Goal: Task Accomplishment & Management: Manage account settings

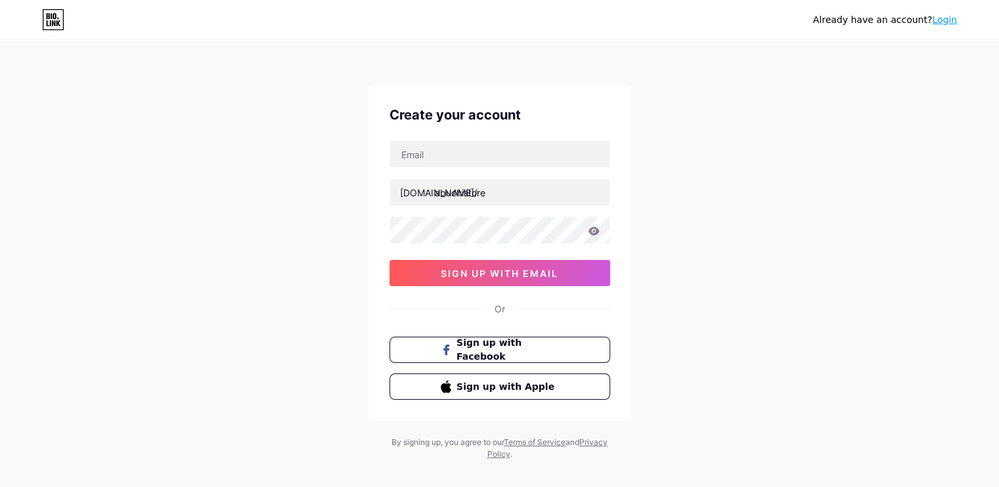
click at [468, 173] on div "[DOMAIN_NAME]/ abuchistore sign up with email" at bounding box center [499, 214] width 221 height 146
click at [458, 149] on input "text" at bounding box center [499, 154] width 219 height 26
type input "[EMAIL_ADDRESS][DOMAIN_NAME]"
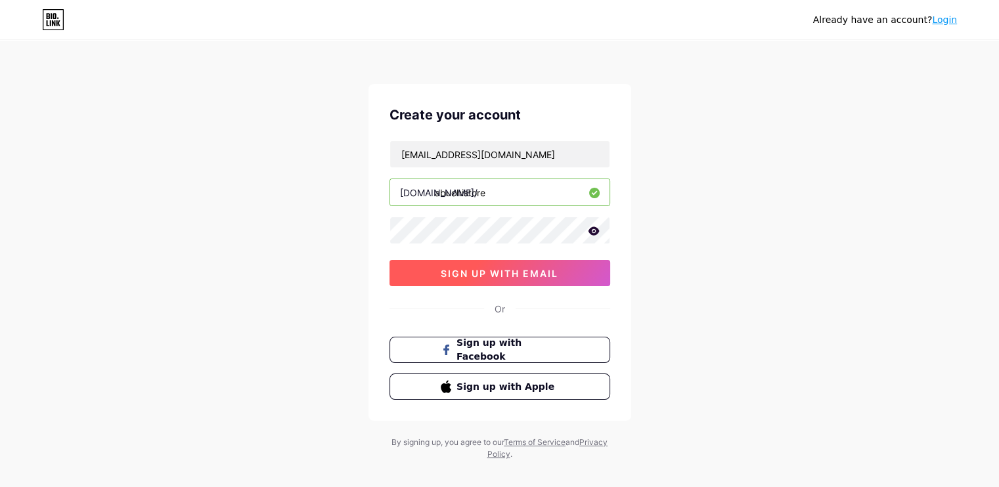
click at [505, 270] on span "sign up with email" at bounding box center [500, 273] width 118 height 11
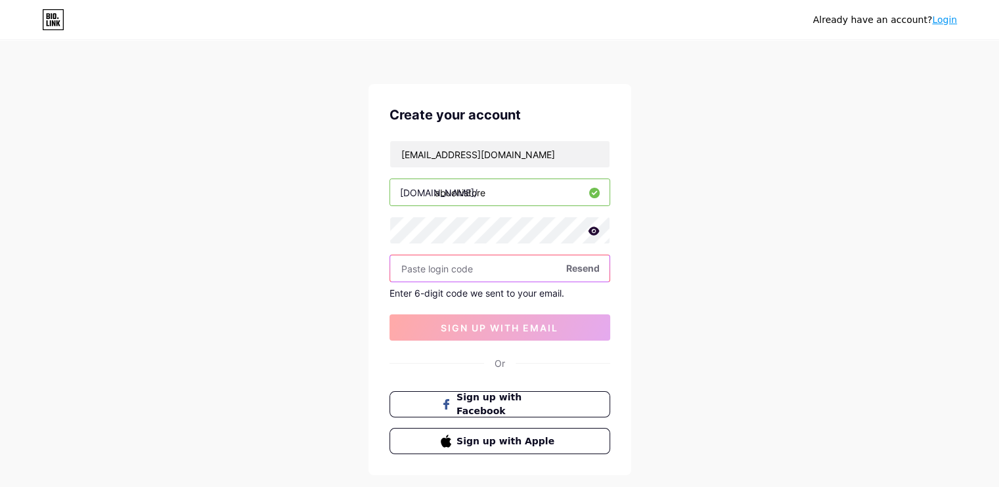
paste input "609540"
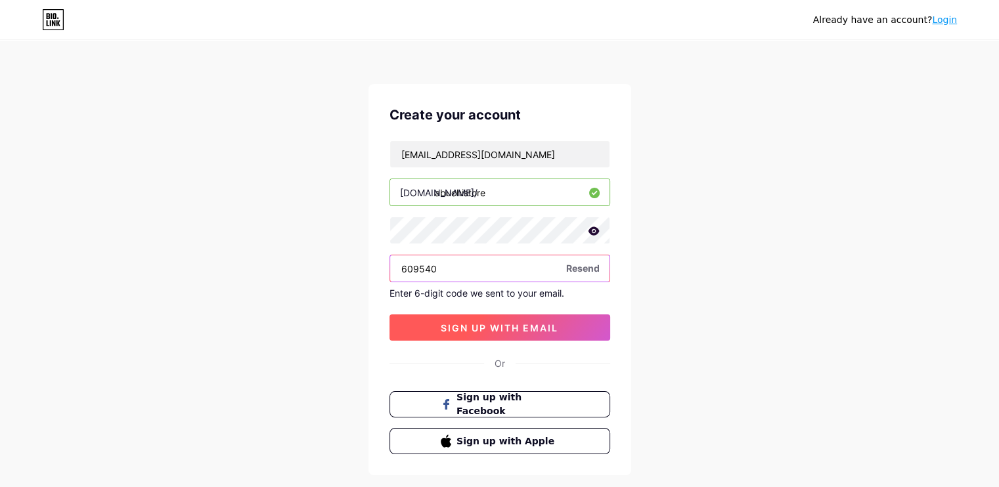
type input "609540"
click at [485, 326] on span "sign up with email" at bounding box center [500, 327] width 118 height 11
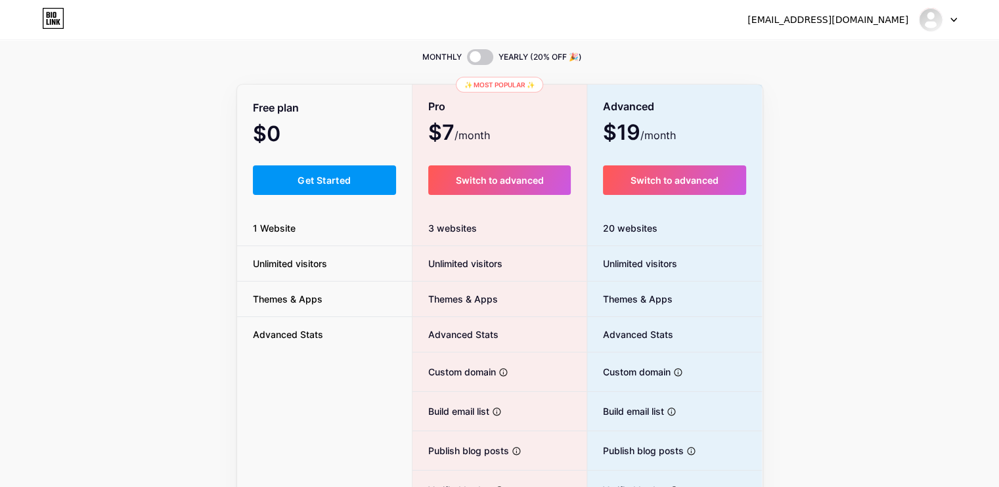
scroll to position [24, 0]
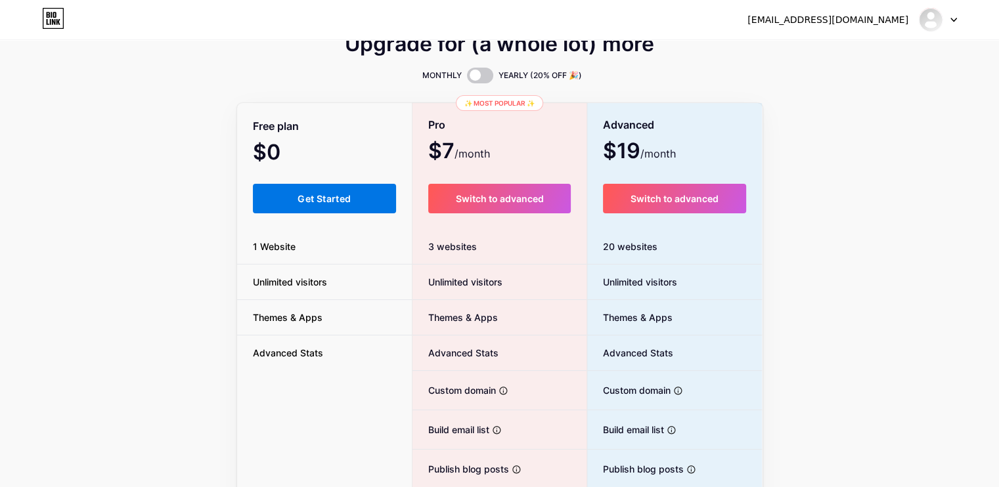
click at [336, 196] on span "Get Started" at bounding box center [324, 198] width 53 height 11
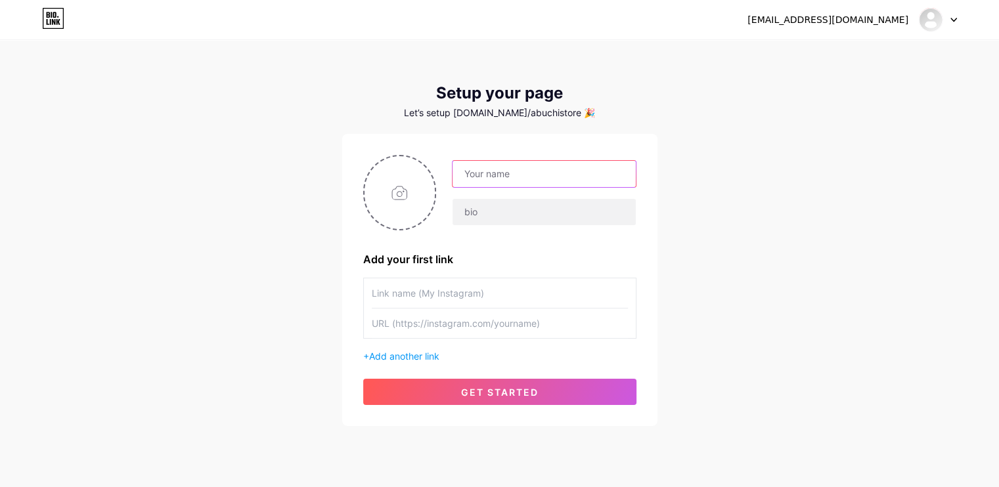
click at [523, 175] on input "text" at bounding box center [544, 174] width 183 height 26
type input "abuchi store"
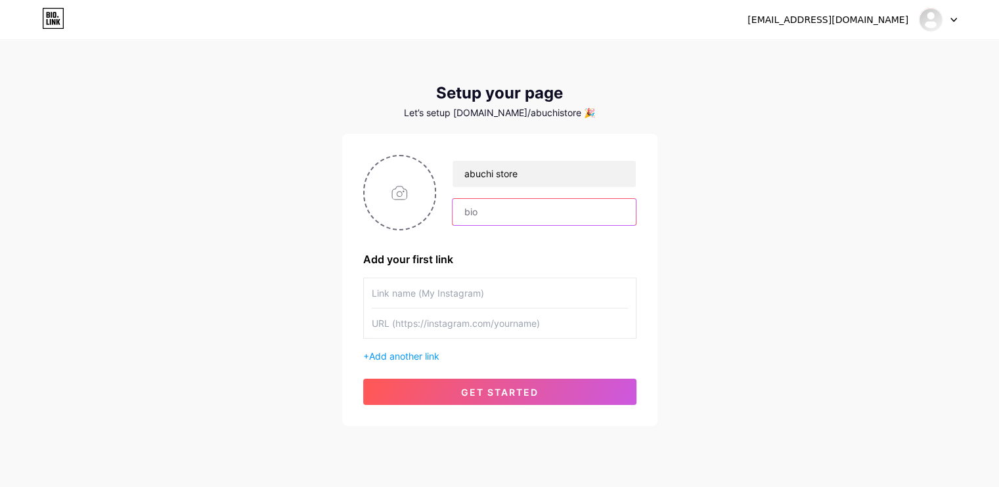
click at [506, 210] on input "text" at bounding box center [544, 212] width 183 height 26
type input "Manufacturers of Personalized & Customized Gifts"
click at [449, 295] on input "text" at bounding box center [500, 293] width 256 height 30
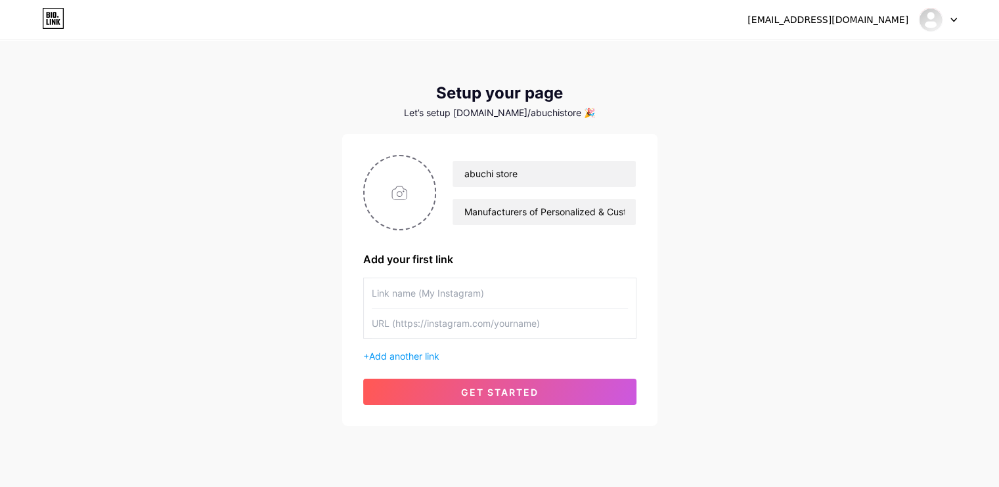
paste input "[URL][DOMAIN_NAME][DOMAIN_NAME]"
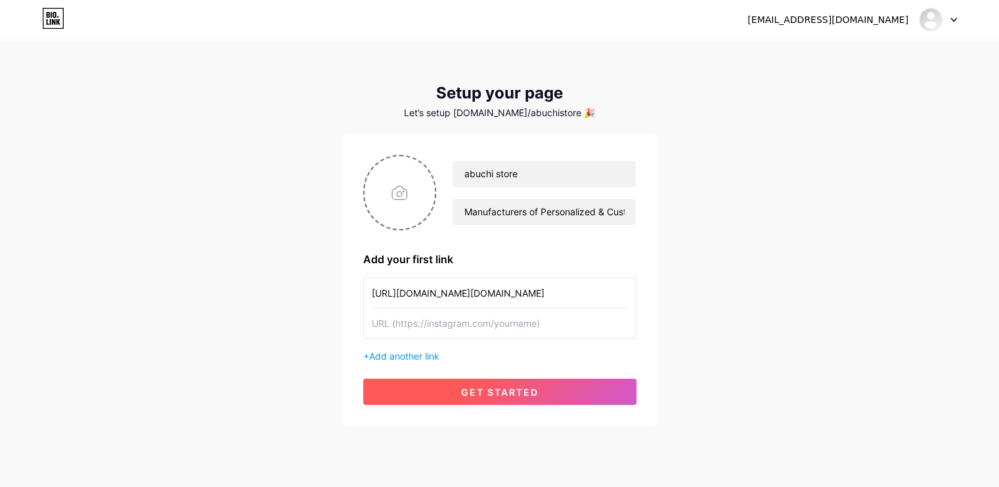
type input "[URL][DOMAIN_NAME][DOMAIN_NAME]"
click at [570, 388] on button "get started" at bounding box center [499, 392] width 273 height 26
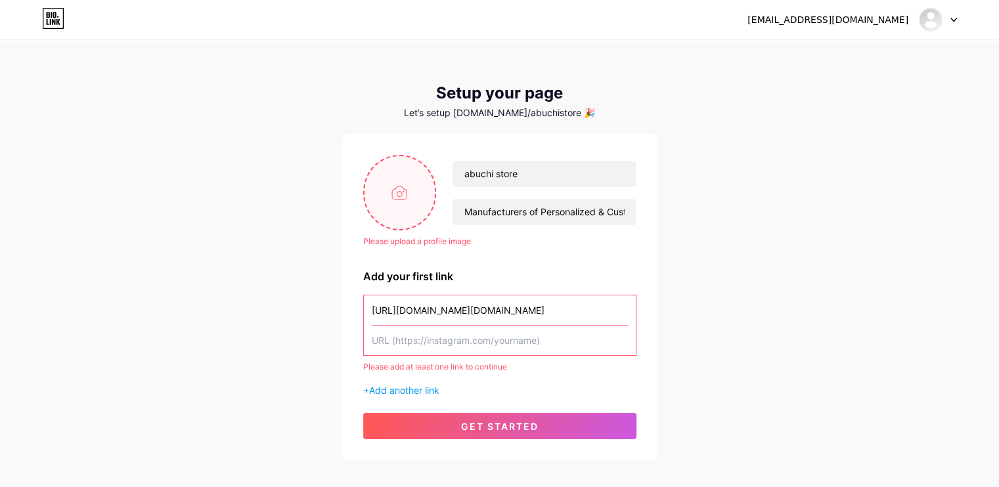
click at [410, 191] on input "file" at bounding box center [400, 192] width 71 height 73
type input "C:\fakepath\logo.jpg"
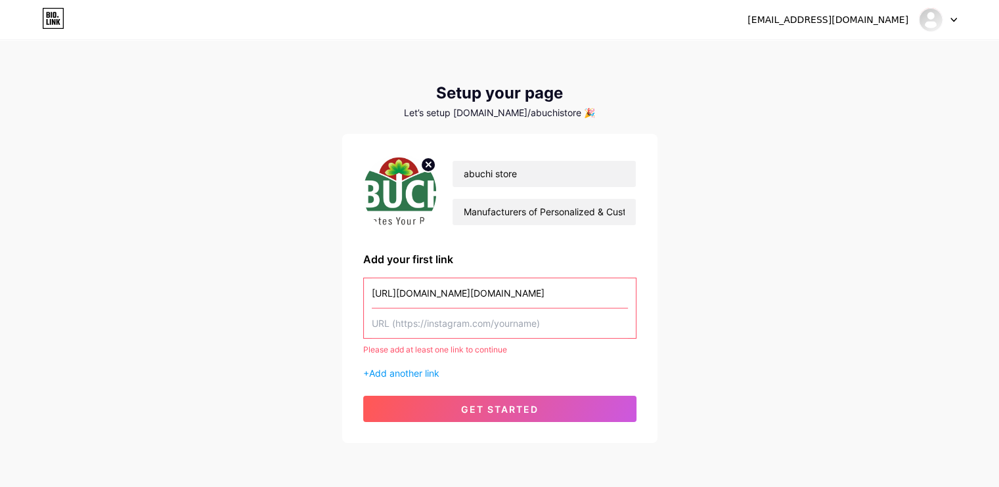
click at [395, 179] on img at bounding box center [400, 193] width 74 height 76
click at [491, 351] on div "Please add at least one link to continue" at bounding box center [499, 350] width 273 height 12
click at [578, 275] on div "abuchi store Manufacturers of Personalized & Customized Gifts Add your first li…" at bounding box center [499, 288] width 273 height 267
click at [560, 312] on input "text" at bounding box center [500, 324] width 256 height 30
paste input "[URL][DOMAIN_NAME][DOMAIN_NAME]"
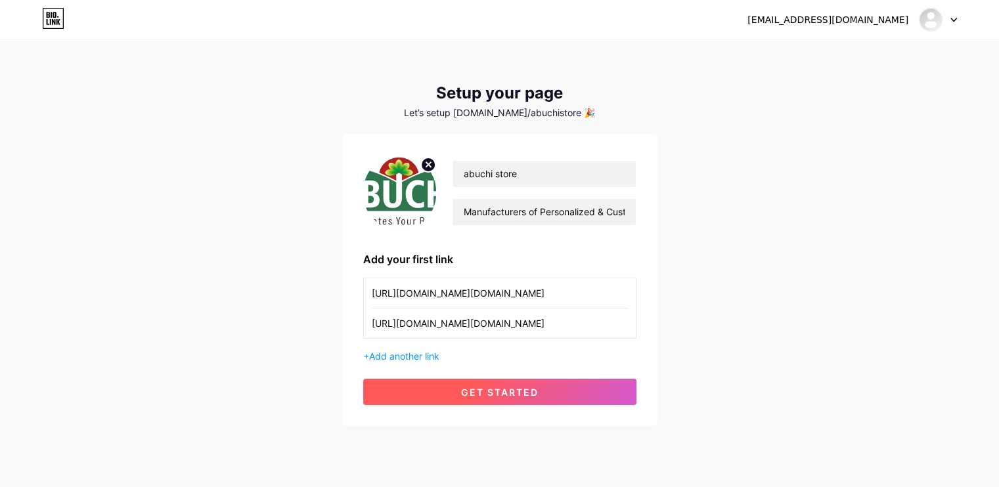
type input "[URL][DOMAIN_NAME][DOMAIN_NAME]"
click at [533, 390] on span "get started" at bounding box center [499, 392] width 77 height 11
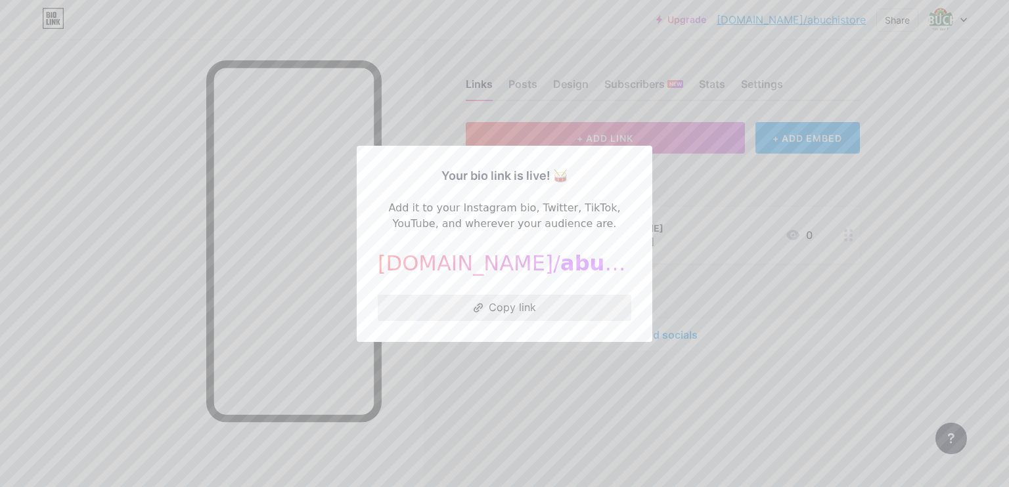
click at [499, 300] on button "Copy link" at bounding box center [505, 308] width 254 height 26
click at [783, 298] on div at bounding box center [504, 243] width 1009 height 487
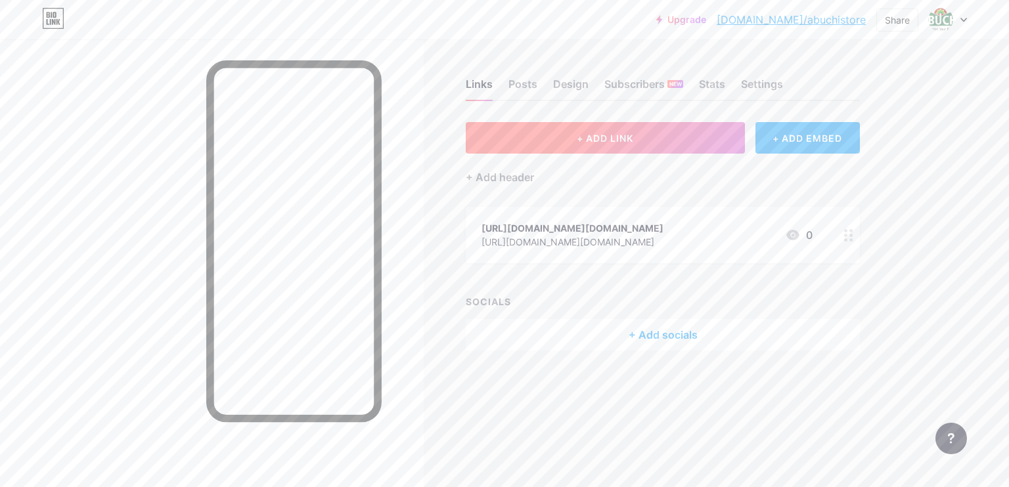
click at [594, 137] on span "+ ADD LINK" at bounding box center [605, 138] width 56 height 11
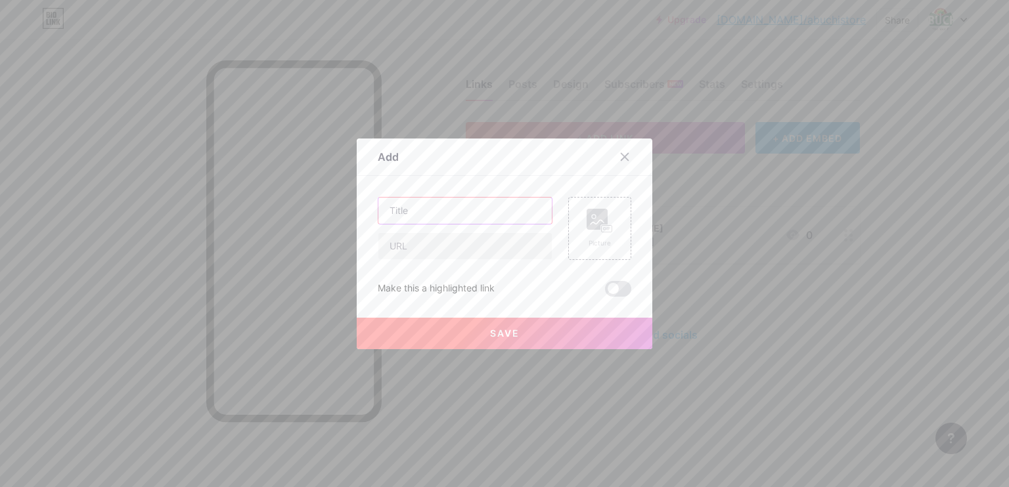
click at [495, 200] on input "text" at bounding box center [464, 211] width 173 height 26
type input "N"
type input "Mobile stand models"
click at [469, 245] on input "text" at bounding box center [464, 246] width 173 height 26
paste input "[URL][DOMAIN_NAME]"
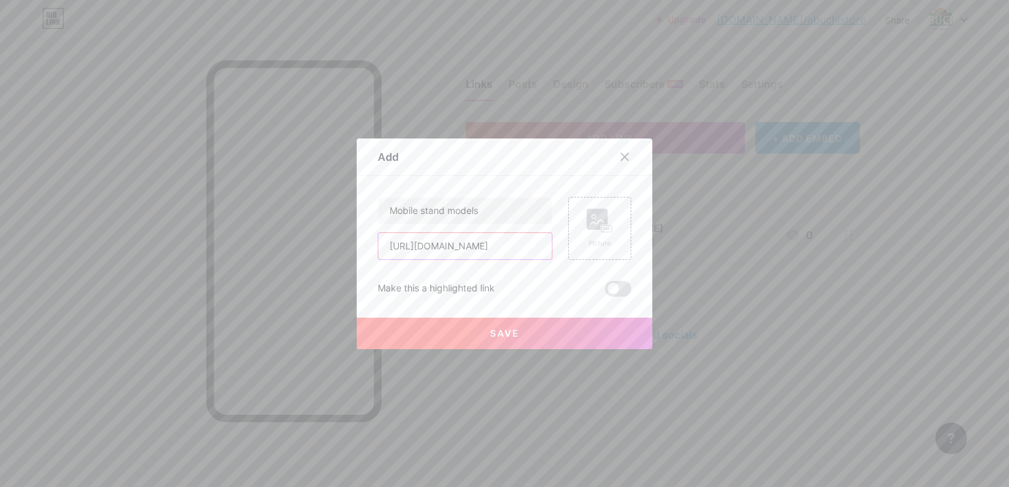
type input "[URL][DOMAIN_NAME]"
click at [499, 328] on span "Save" at bounding box center [505, 333] width 30 height 11
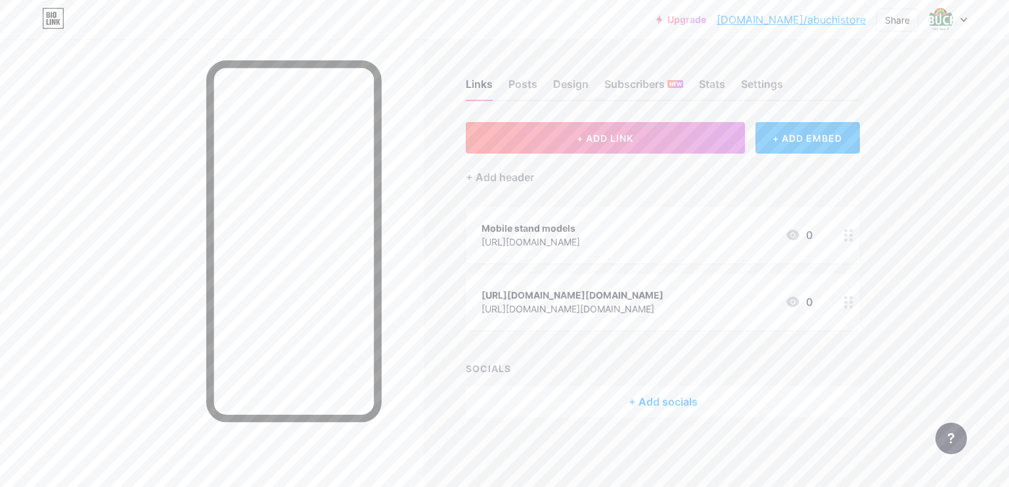
click at [560, 236] on div "[URL][DOMAIN_NAME]" at bounding box center [530, 242] width 99 height 14
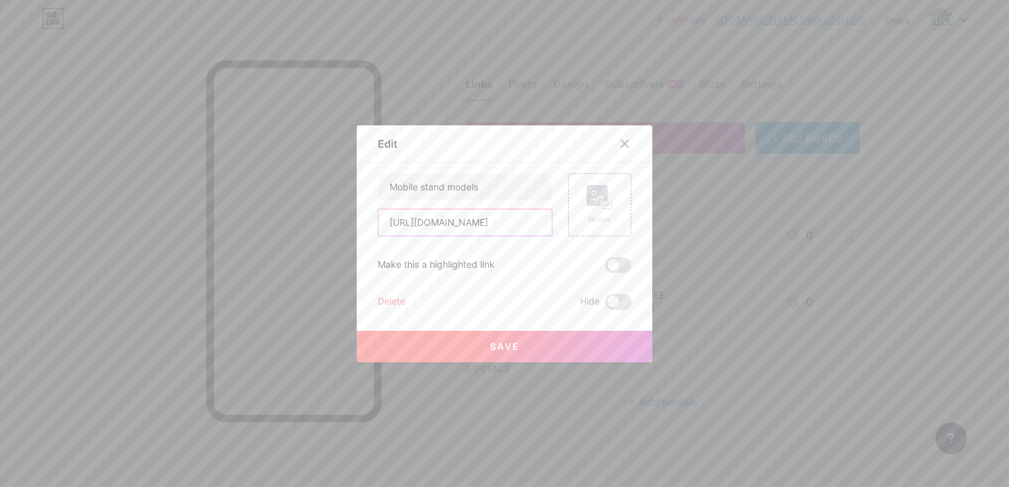
click at [491, 222] on input "[URL][DOMAIN_NAME]" at bounding box center [464, 223] width 173 height 26
click at [619, 147] on icon at bounding box center [624, 144] width 11 height 11
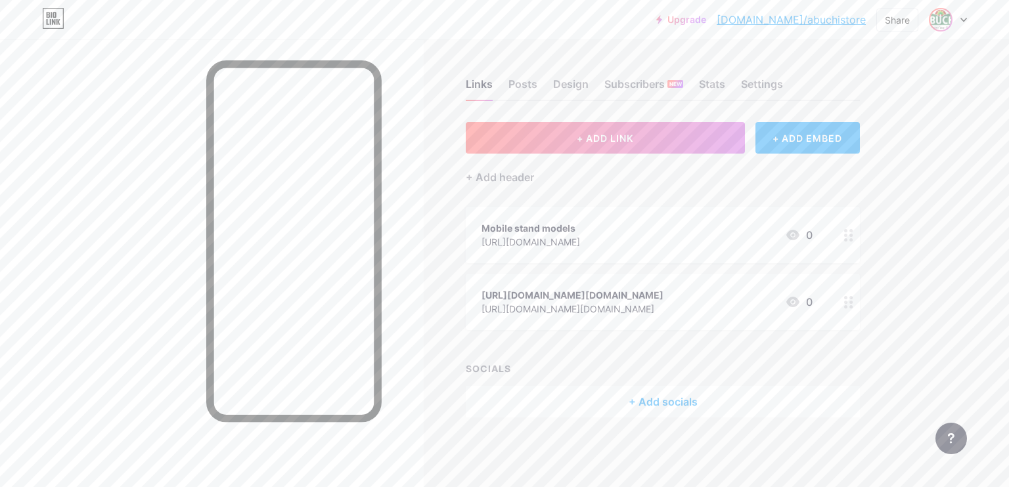
click at [946, 18] on img at bounding box center [940, 19] width 21 height 21
click at [520, 83] on div "Posts" at bounding box center [522, 88] width 29 height 24
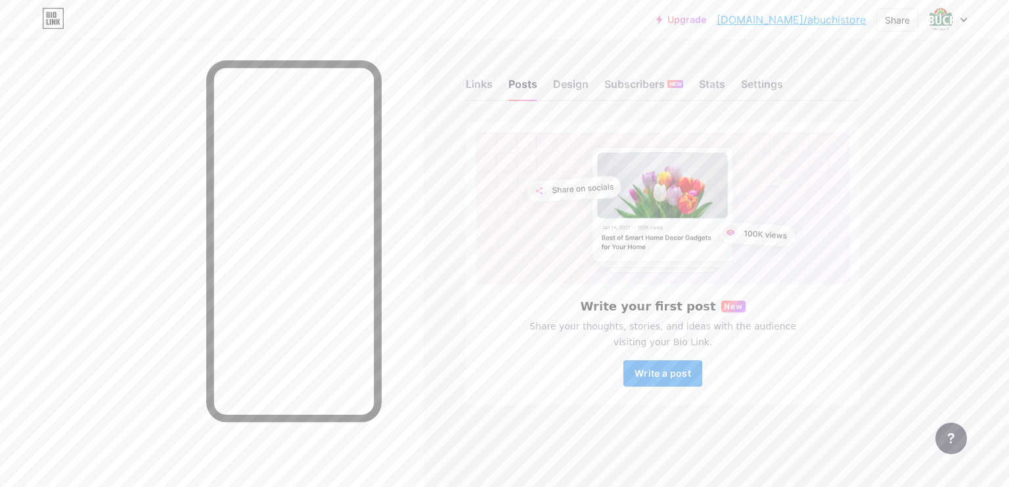
click at [670, 375] on span "Write a post" at bounding box center [662, 373] width 56 height 11
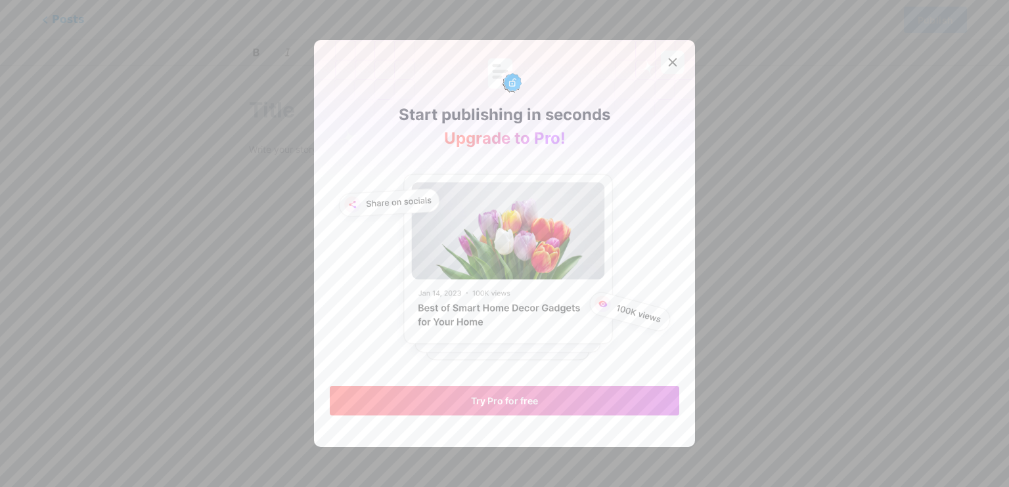
click at [667, 60] on icon at bounding box center [672, 62] width 11 height 11
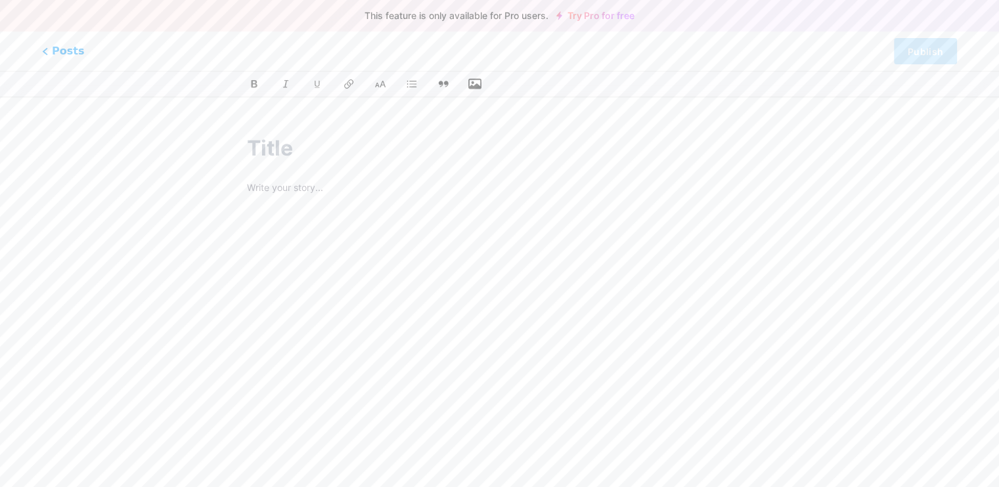
click at [469, 85] on icon "button" at bounding box center [474, 83] width 13 height 13
click at [0, 0] on input "file" at bounding box center [0, 0] width 0 height 0
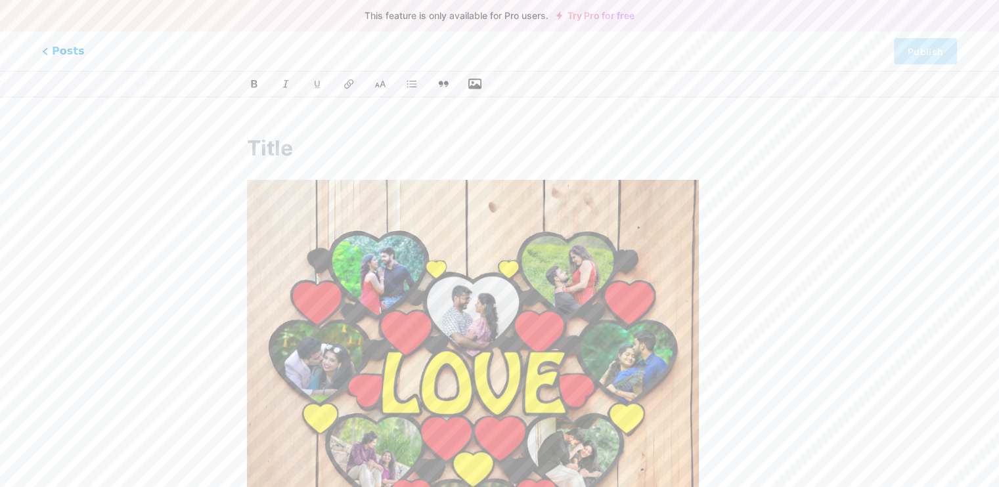
click at [805, 161] on div "This feature is only available for Pro users. Try Pro for free Posts Publish" at bounding box center [499, 403] width 999 height 573
click at [378, 154] on input "text" at bounding box center [499, 149] width 505 height 32
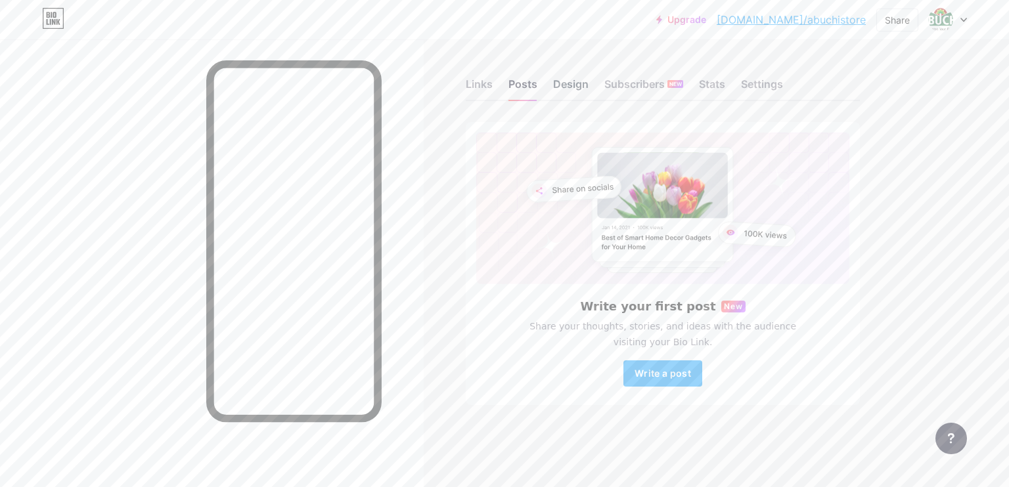
click at [572, 82] on div "Design" at bounding box center [570, 88] width 35 height 24
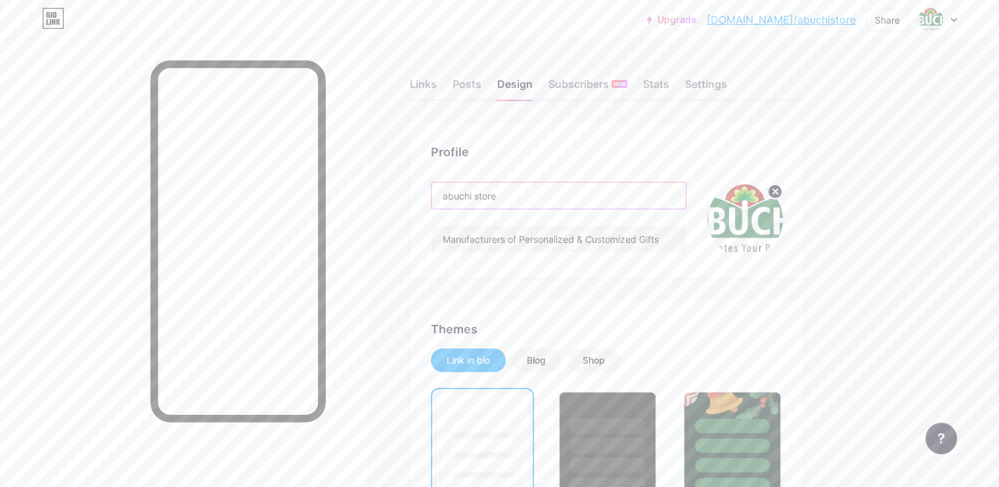
click at [504, 195] on input "abuchi store" at bounding box center [559, 196] width 254 height 26
drag, startPoint x: 565, startPoint y: 188, endPoint x: 435, endPoint y: 215, distance: 132.8
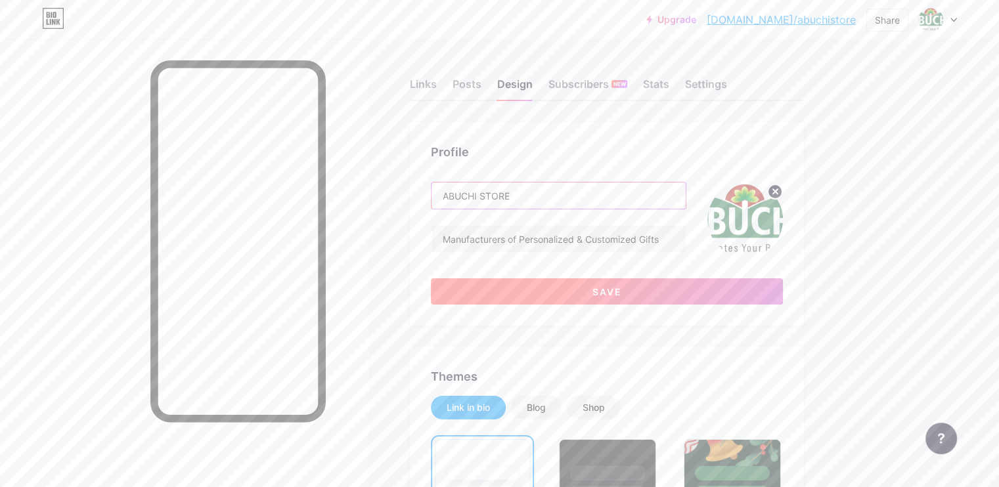
type input "ABUCHI STORE"
click at [622, 291] on span "Save" at bounding box center [607, 291] width 30 height 11
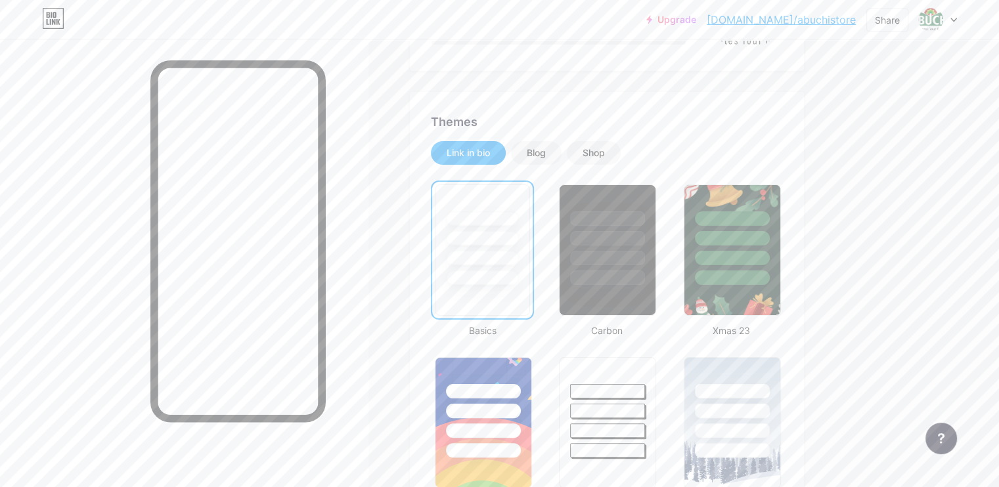
scroll to position [131, 0]
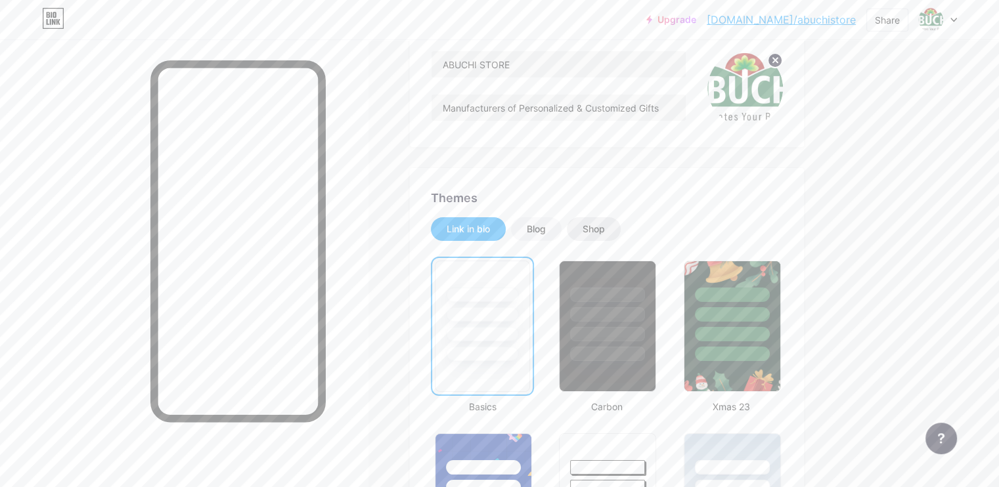
click at [605, 227] on div "Shop" at bounding box center [594, 229] width 22 height 13
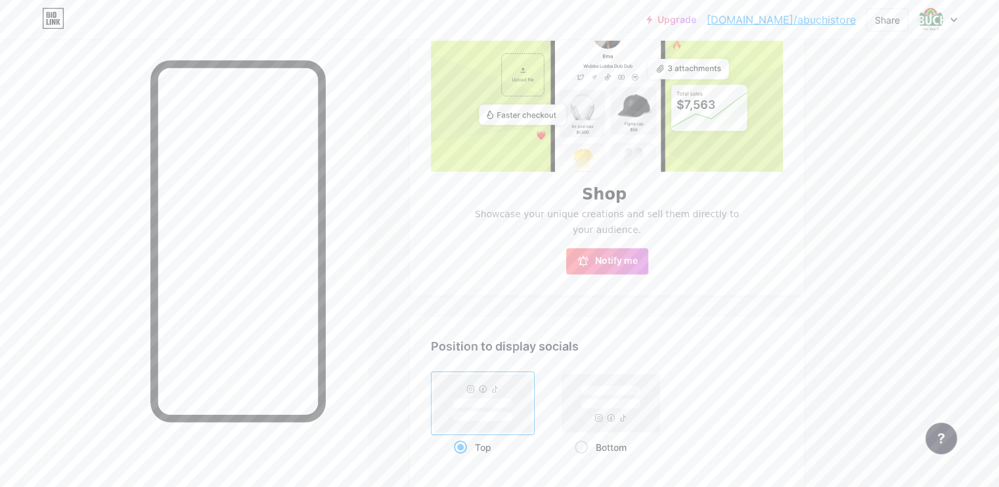
scroll to position [663, 0]
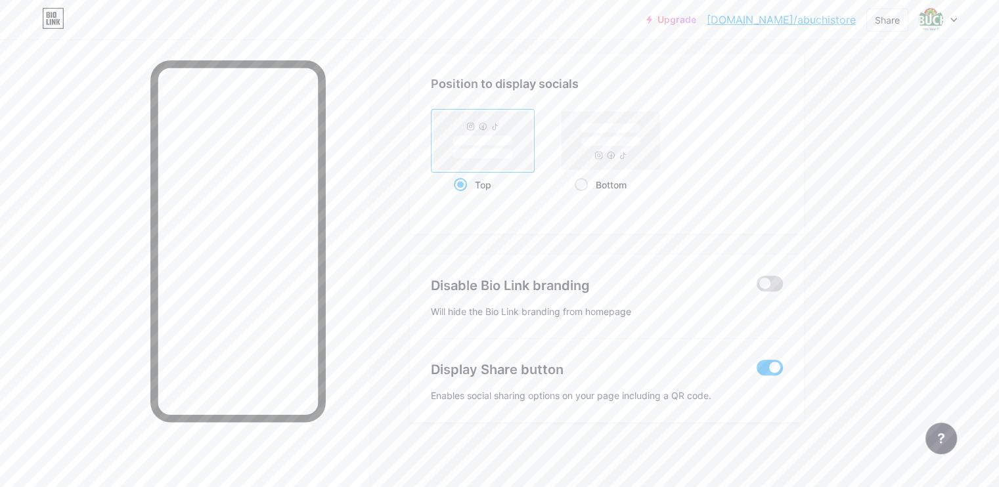
click at [783, 280] on span at bounding box center [770, 284] width 26 height 16
click at [757, 287] on input "checkbox" at bounding box center [757, 287] width 0 height 0
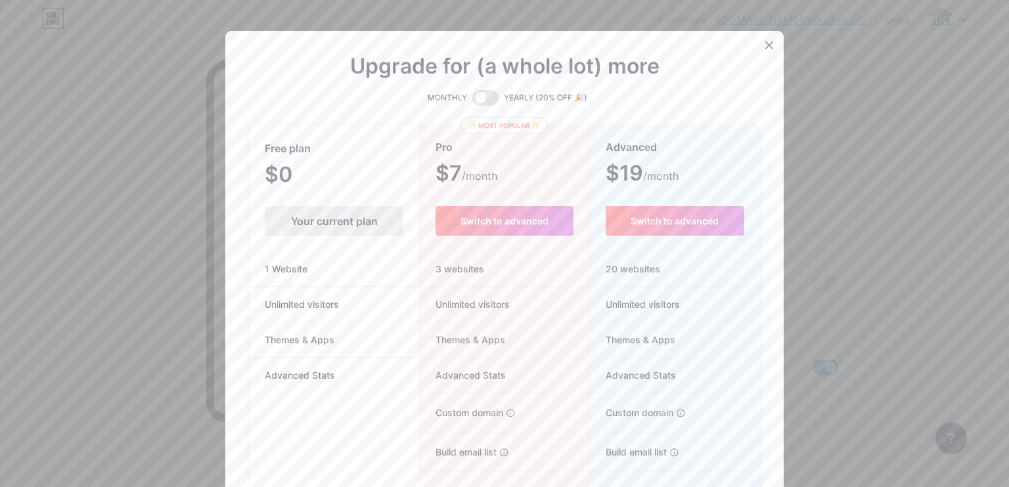
click at [322, 217] on div "Your current plan" at bounding box center [334, 221] width 139 height 30
click at [761, 40] on div at bounding box center [769, 45] width 24 height 24
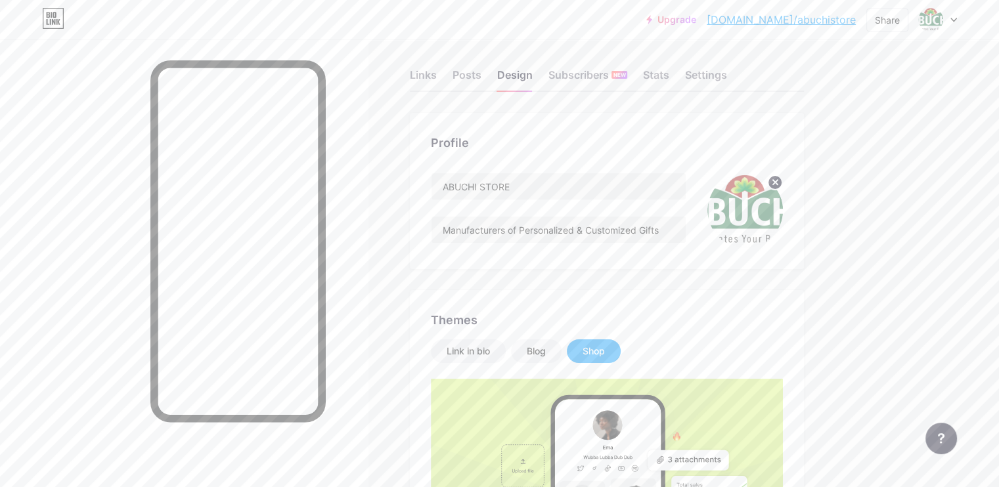
scroll to position [0, 0]
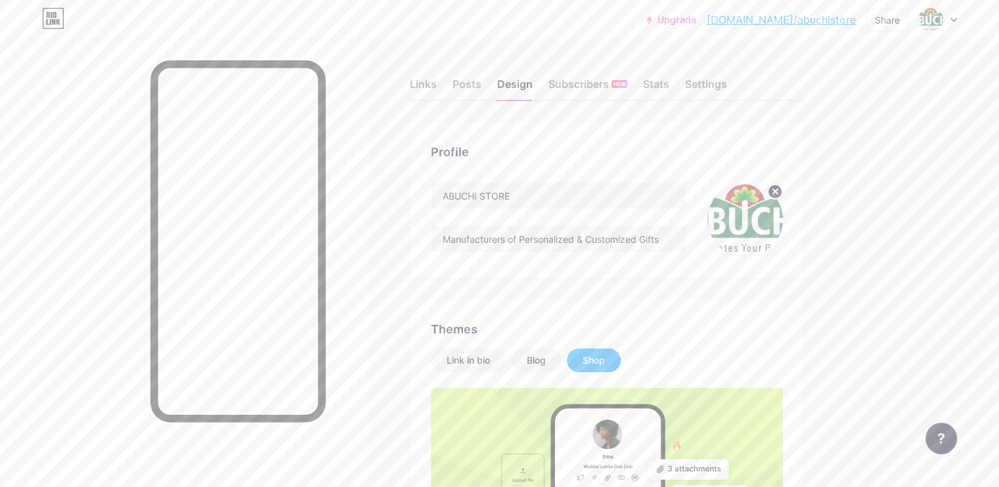
click at [782, 20] on link "[DOMAIN_NAME]/abuchistore" at bounding box center [781, 20] width 149 height 16
click at [669, 82] on div "Stats" at bounding box center [656, 88] width 26 height 24
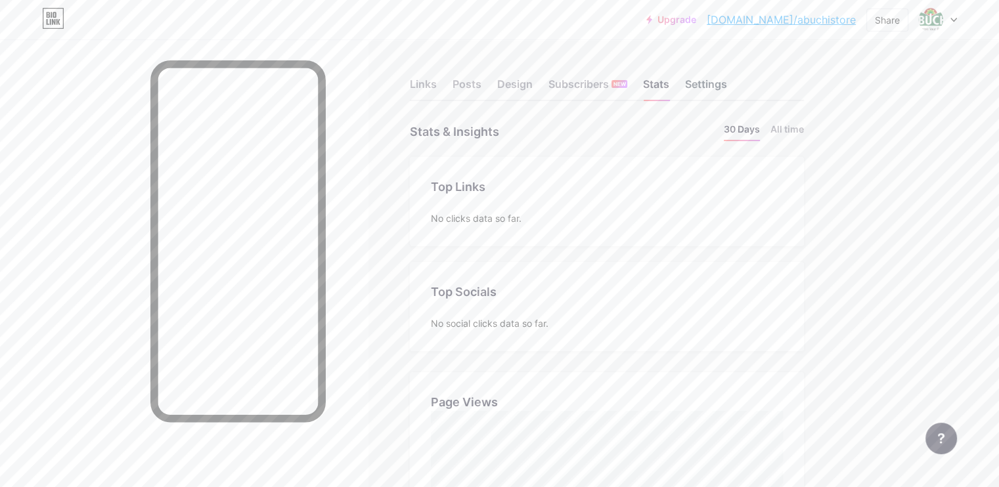
click at [727, 79] on div "Settings" at bounding box center [706, 88] width 42 height 24
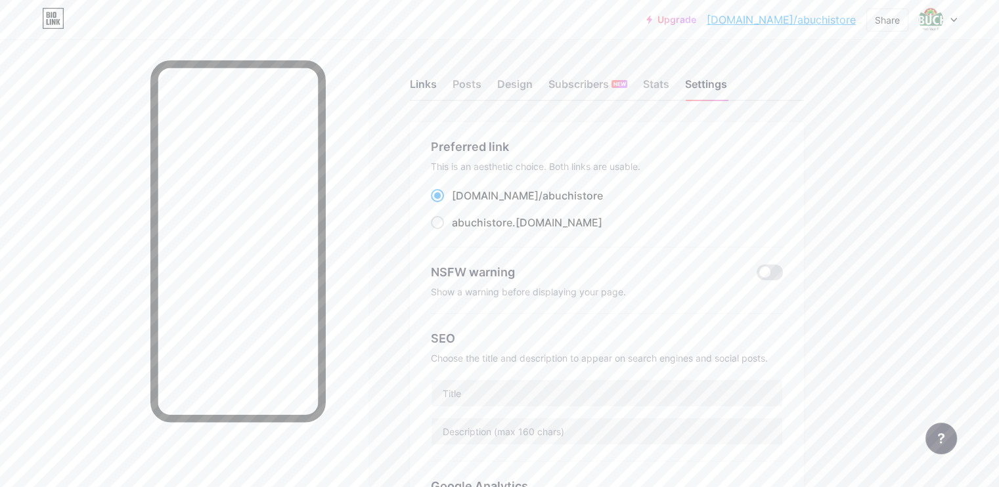
click at [437, 81] on div "Links" at bounding box center [423, 88] width 27 height 24
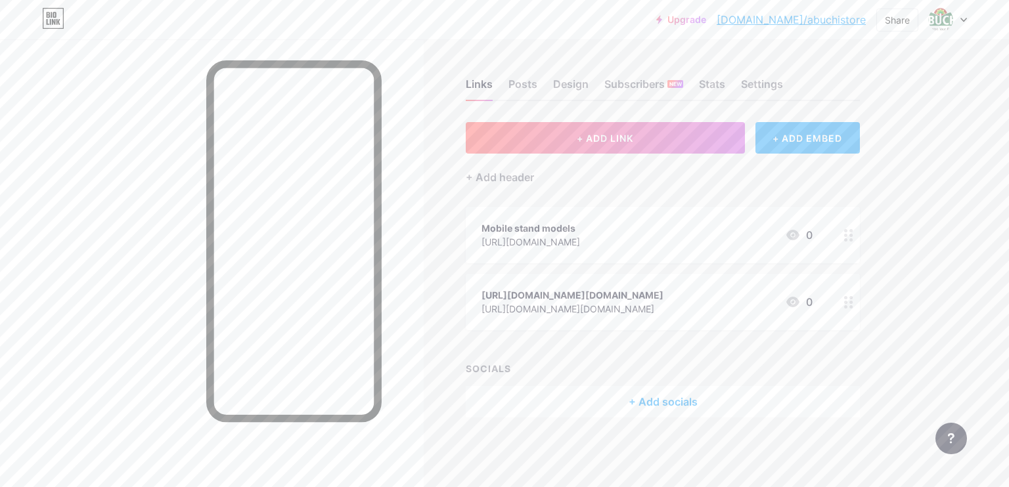
click at [797, 141] on div "+ ADD EMBED" at bounding box center [807, 138] width 104 height 32
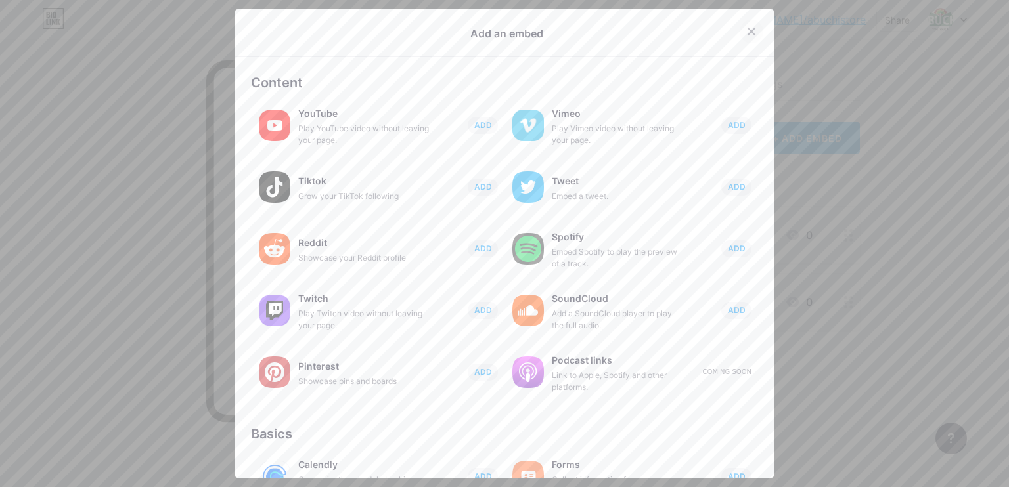
click at [746, 27] on icon at bounding box center [751, 31] width 11 height 11
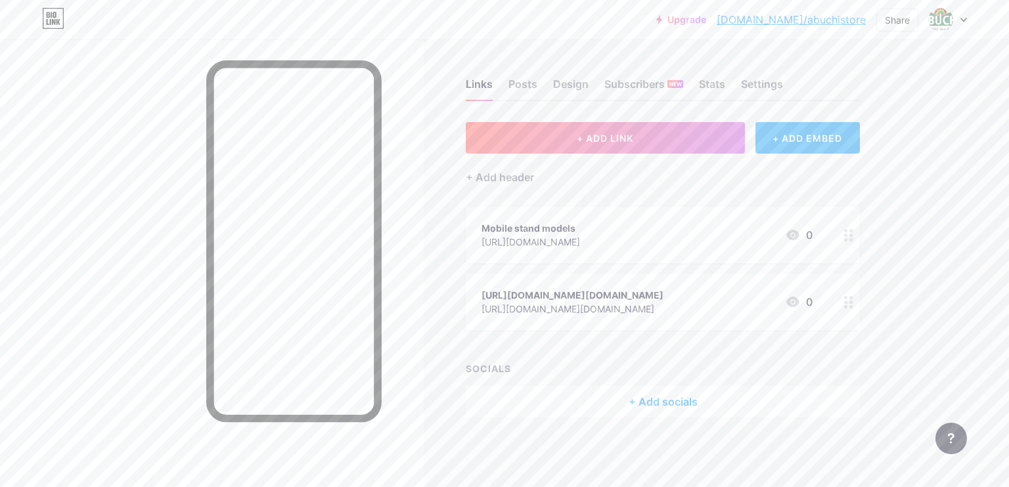
click at [847, 231] on icon at bounding box center [848, 235] width 9 height 12
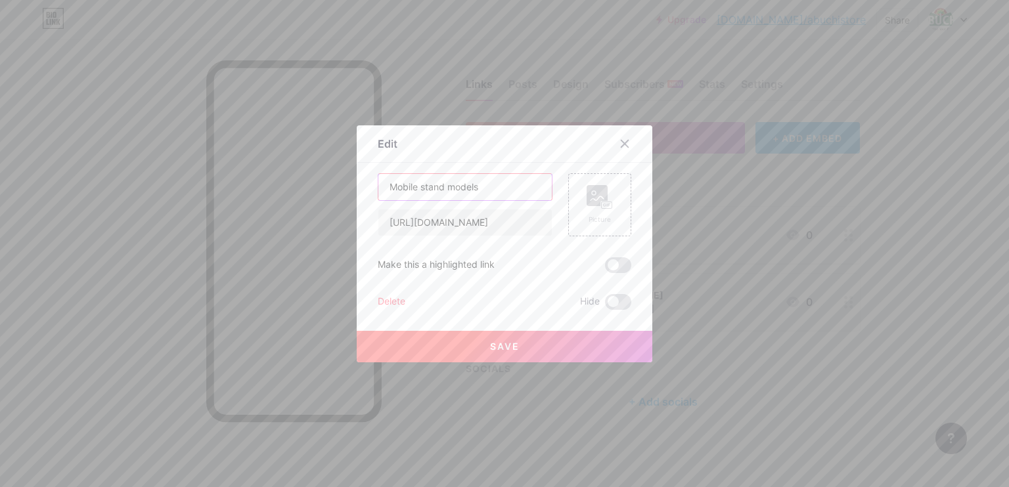
click at [525, 187] on input "Mobile stand models" at bounding box center [464, 187] width 173 height 26
click at [536, 186] on input "Mobile stand models" at bounding box center [464, 187] width 173 height 26
click at [621, 265] on span at bounding box center [618, 265] width 26 height 16
click at [605, 269] on input "checkbox" at bounding box center [605, 269] width 0 height 0
click at [505, 344] on span "Save" at bounding box center [505, 346] width 30 height 11
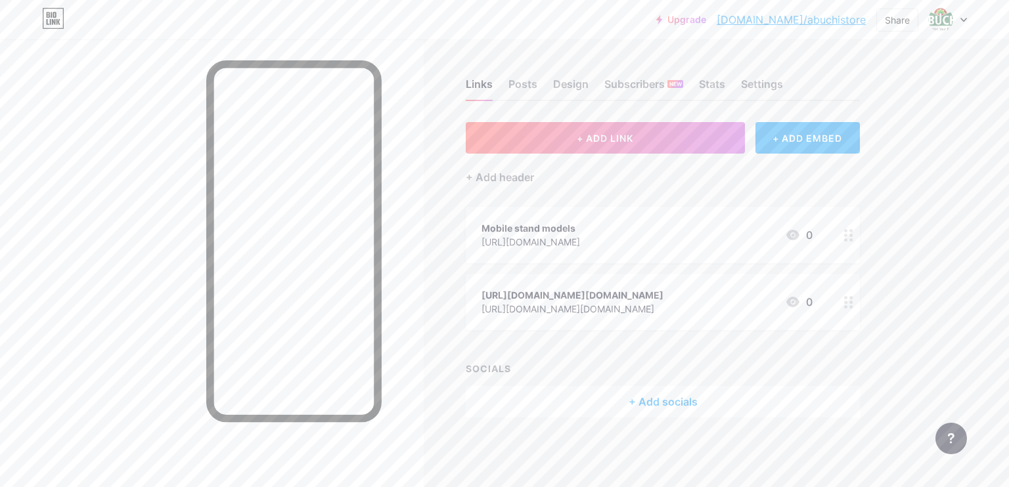
click at [557, 235] on div "[URL][DOMAIN_NAME]" at bounding box center [530, 242] width 99 height 14
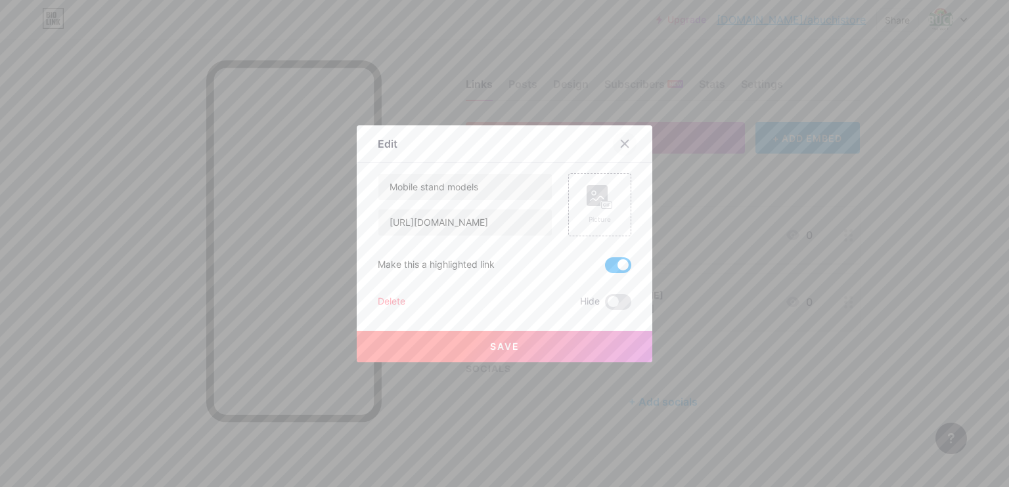
click at [623, 143] on icon at bounding box center [624, 144] width 11 height 11
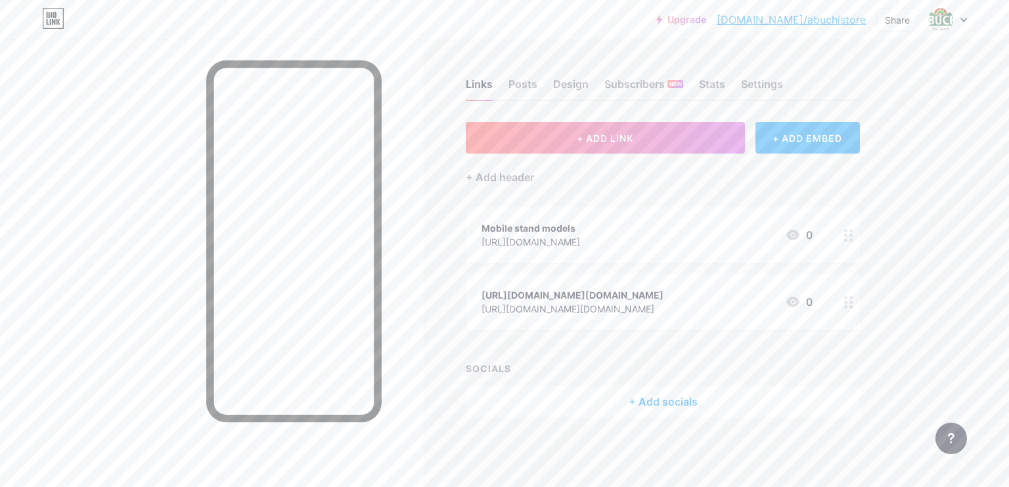
click at [698, 297] on div "[URL][DOMAIN_NAME][DOMAIN_NAME] [URL][DOMAIN_NAME][DOMAIN_NAME] 0" at bounding box center [646, 302] width 331 height 30
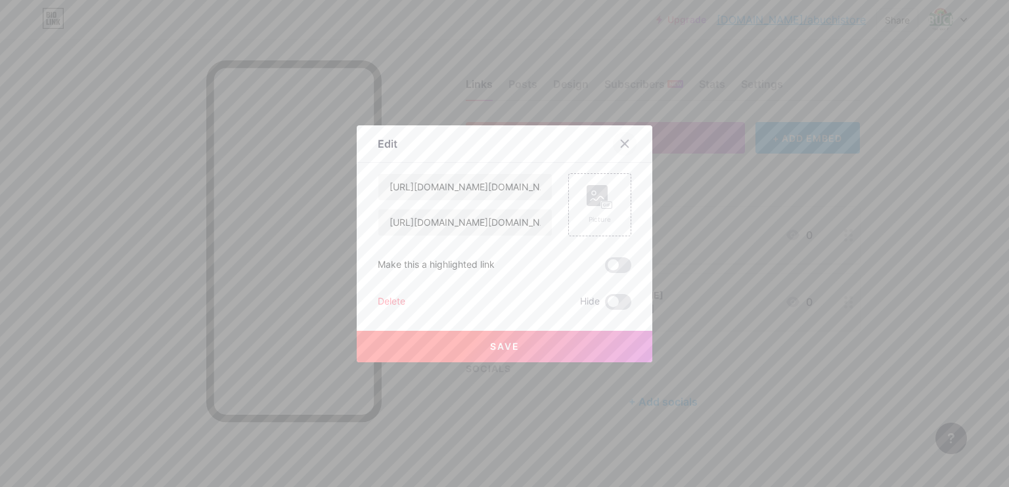
click at [620, 141] on icon at bounding box center [624, 144] width 11 height 11
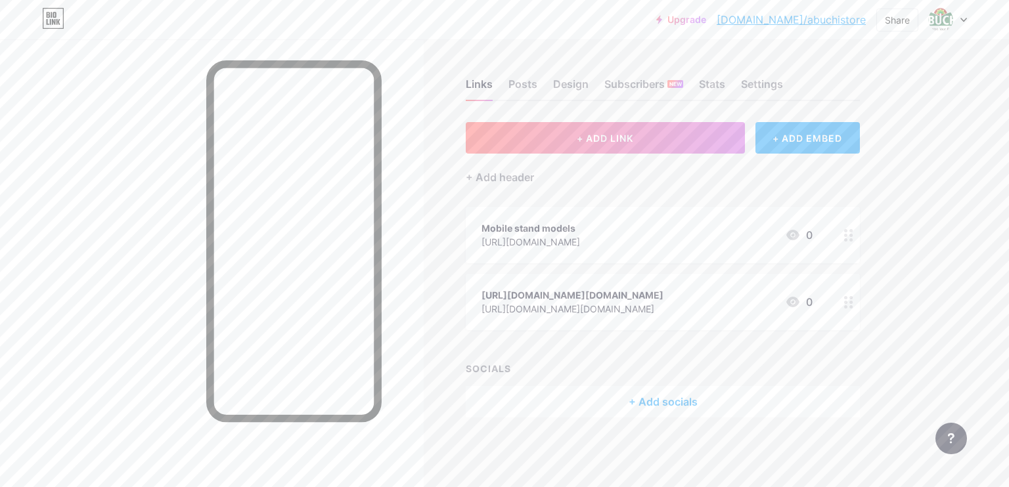
click at [580, 236] on div "[URL][DOMAIN_NAME]" at bounding box center [530, 242] width 99 height 14
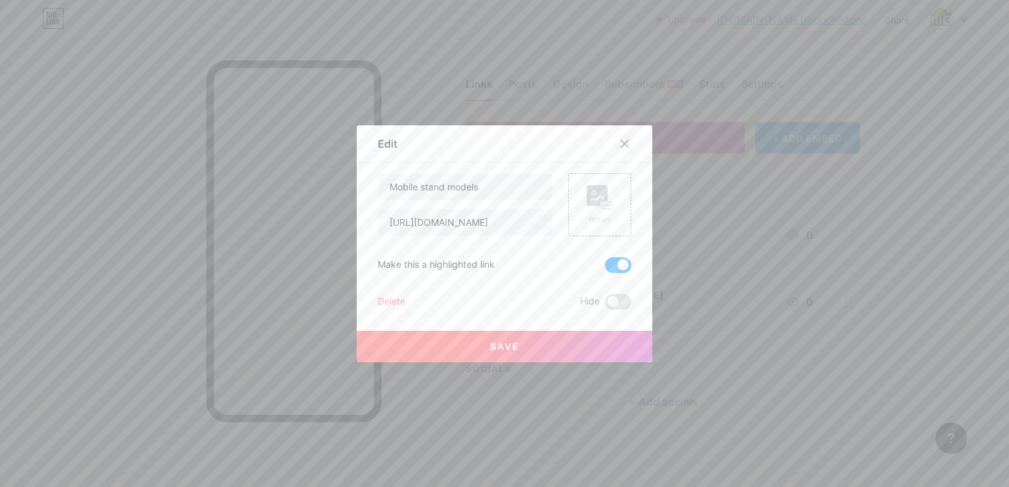
click at [619, 143] on icon at bounding box center [624, 144] width 11 height 11
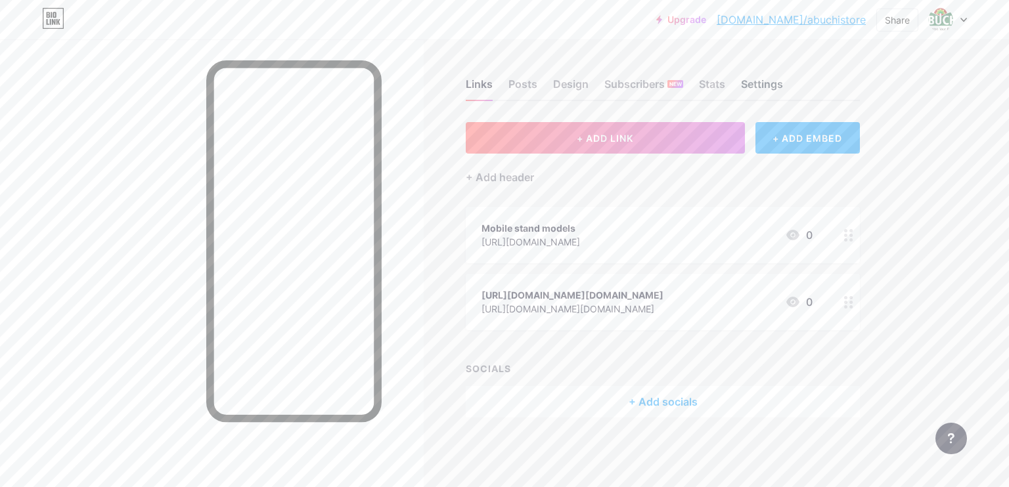
click at [776, 91] on div "Settings" at bounding box center [762, 88] width 42 height 24
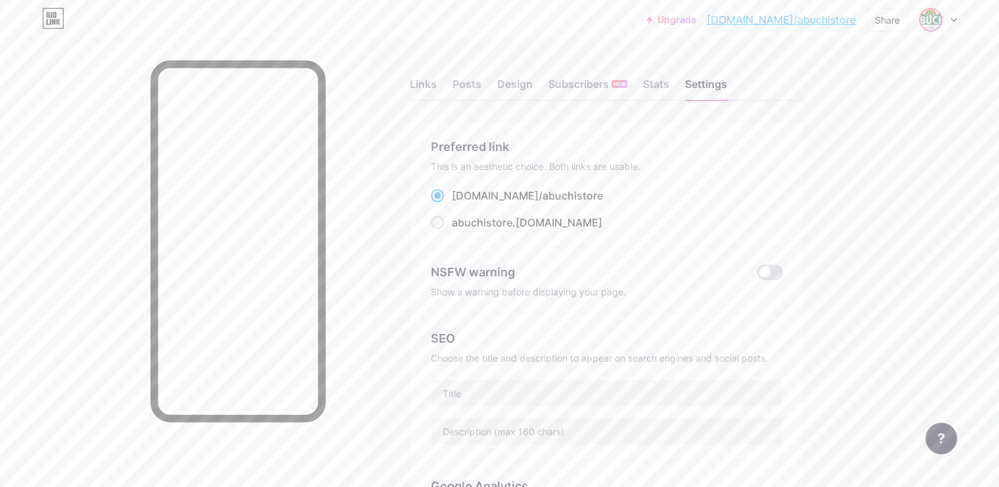
click at [922, 21] on img at bounding box center [930, 19] width 21 height 21
click at [883, 110] on div "+ Add a new page" at bounding box center [876, 113] width 147 height 13
click at [944, 16] on div at bounding box center [938, 20] width 38 height 24
click at [859, 148] on link "Account settings" at bounding box center [874, 148] width 163 height 35
